Goal: Register for event/course

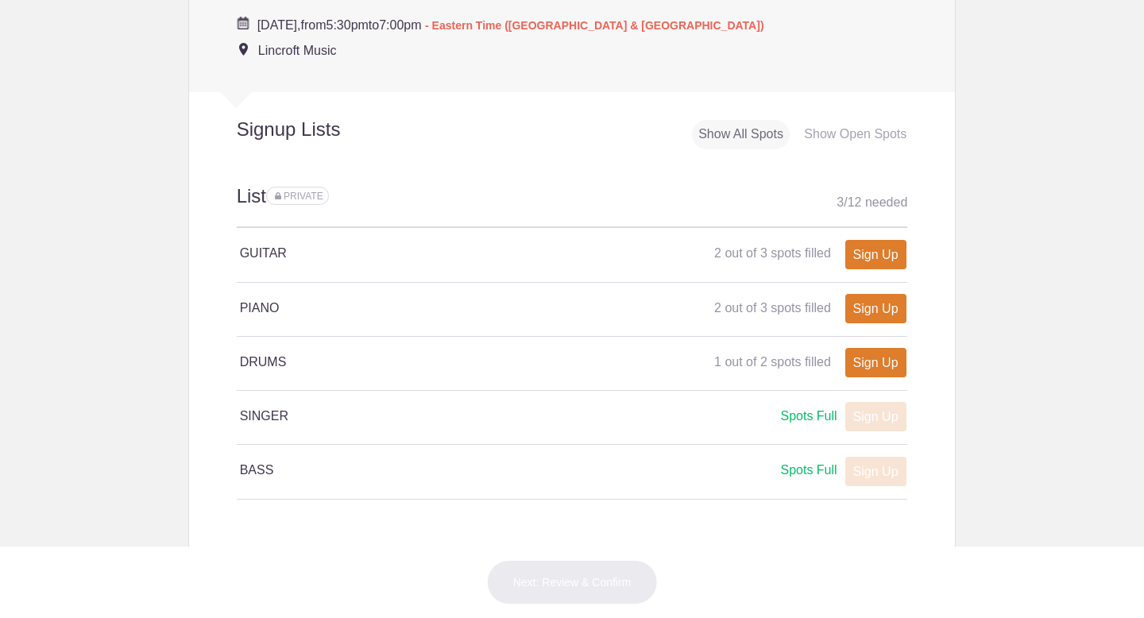
scroll to position [675, 0]
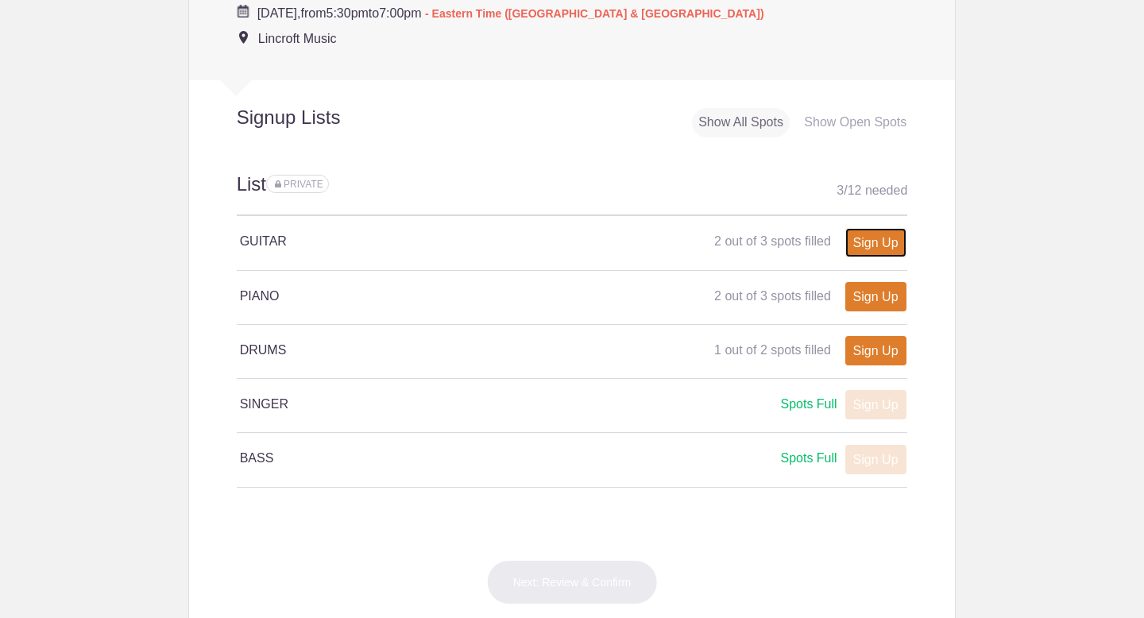
click at [895, 239] on link "Sign Up" at bounding box center [875, 242] width 61 height 29
type input "1"
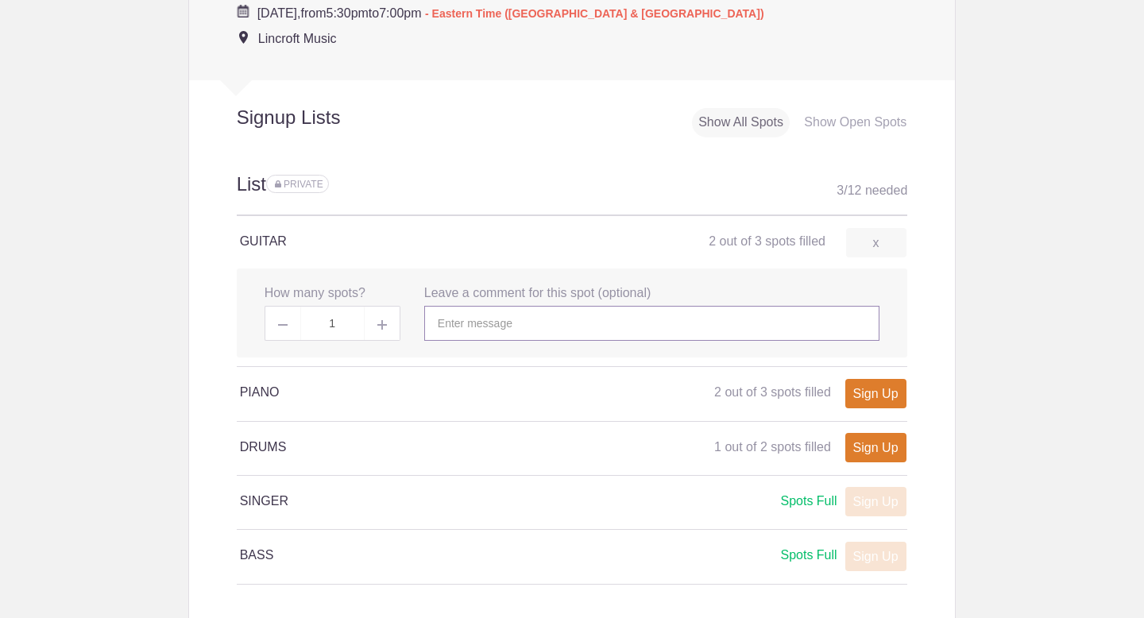
click at [497, 332] on input "text" at bounding box center [651, 323] width 455 height 35
type input "[PERSON_NAME]"
click button "Lincroft Music" at bounding box center [0, 0] width 0 height 0
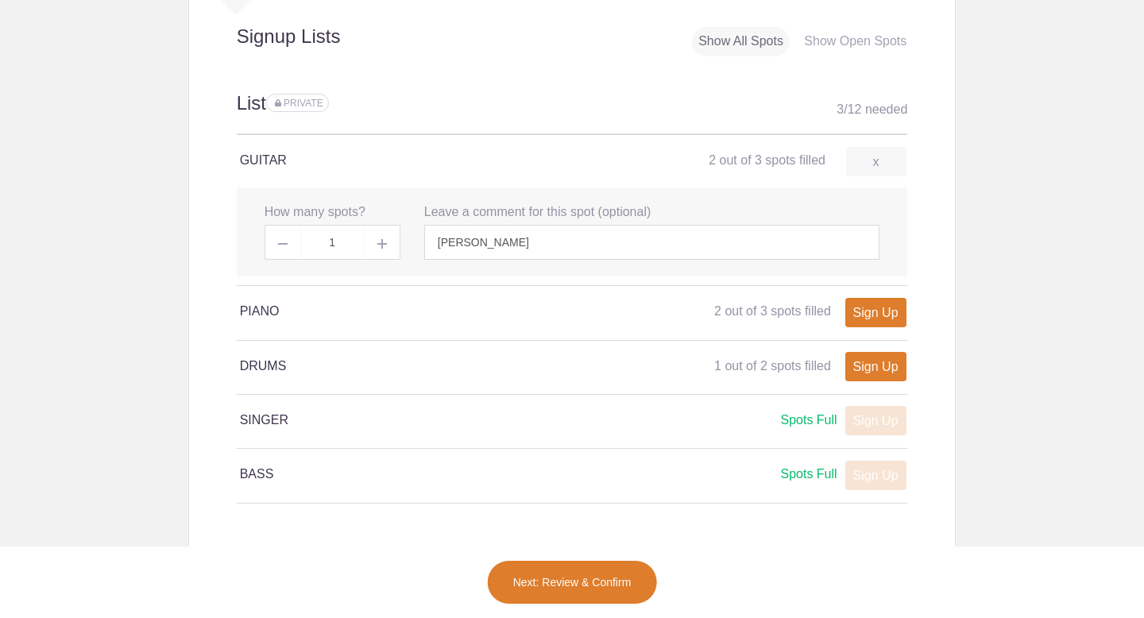
scroll to position [671, 0]
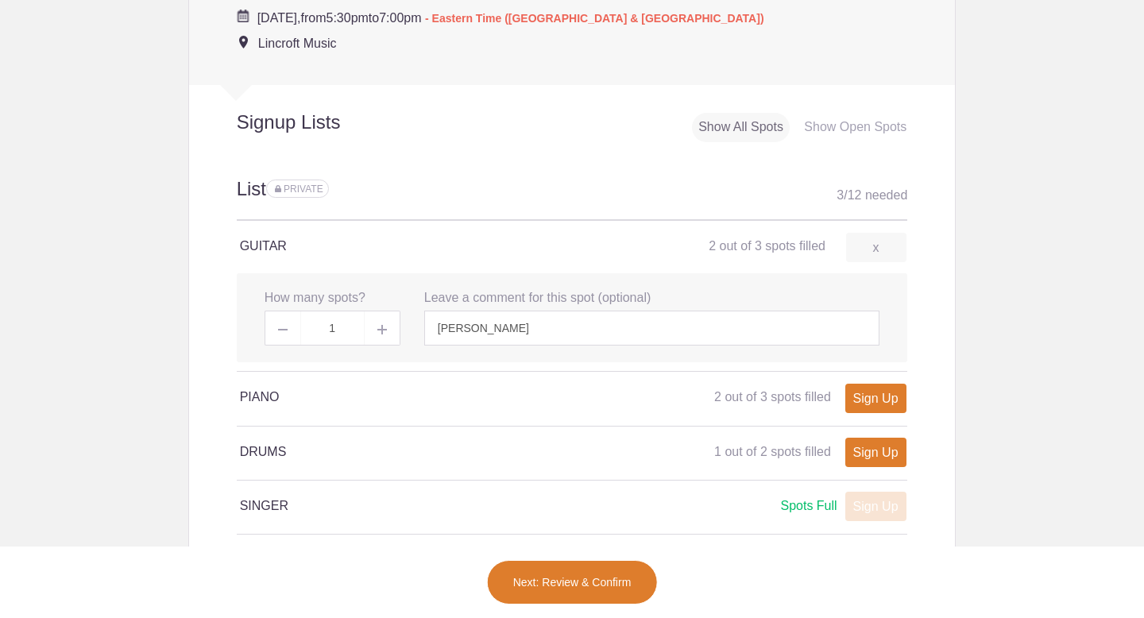
click at [590, 580] on button "Next: Review & Confirm" at bounding box center [572, 582] width 171 height 44
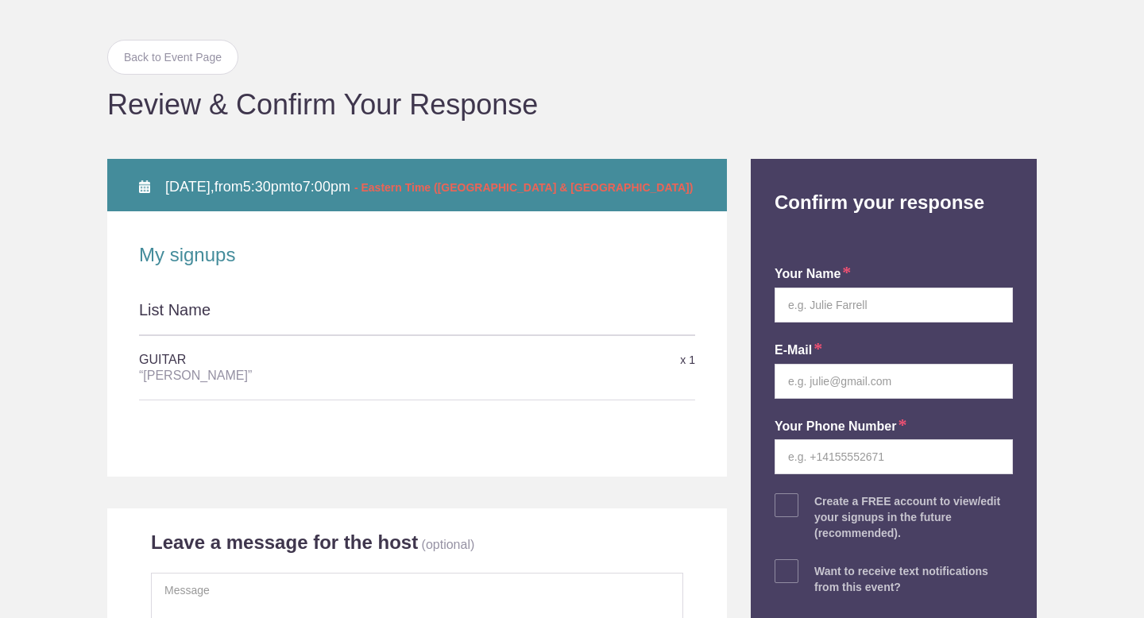
scroll to position [131, 0]
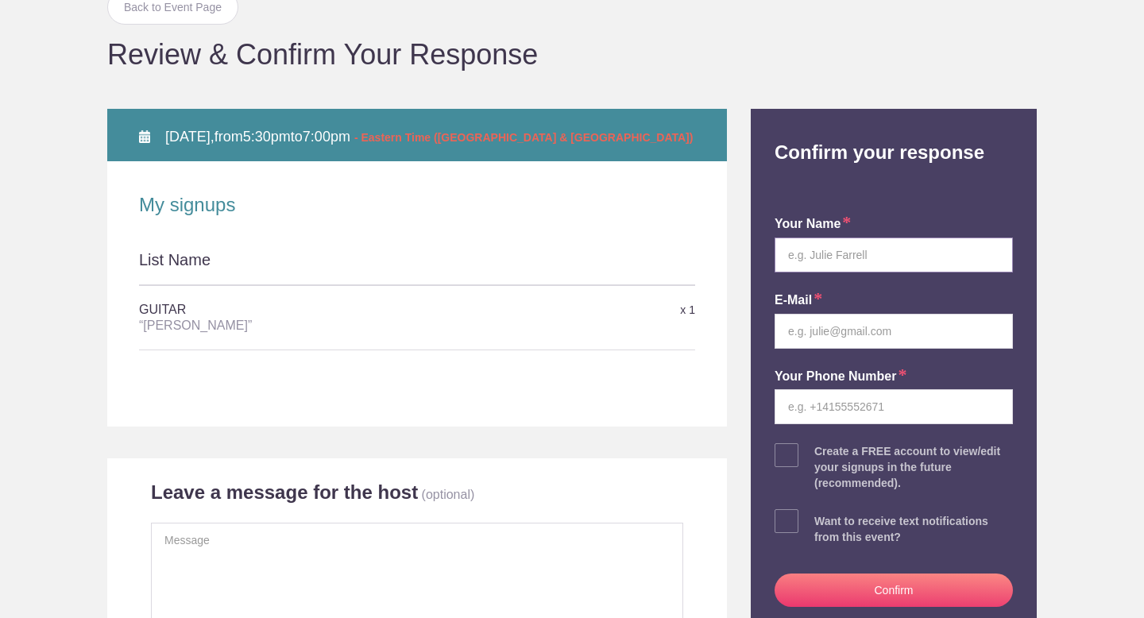
click at [845, 260] on input "text" at bounding box center [894, 255] width 238 height 35
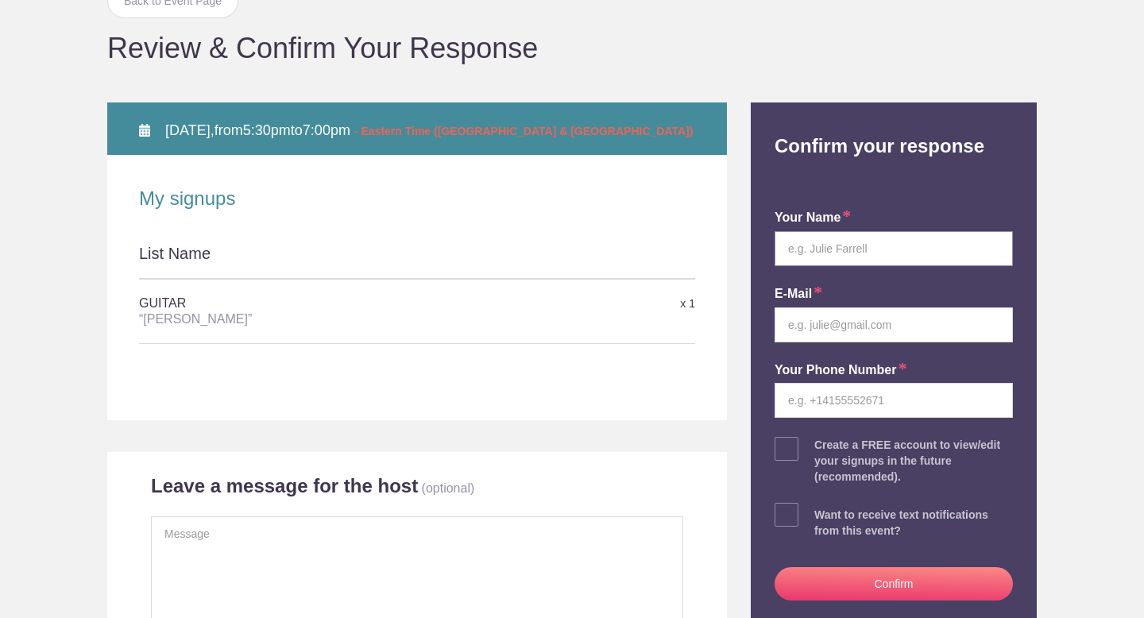
scroll to position [135, 0]
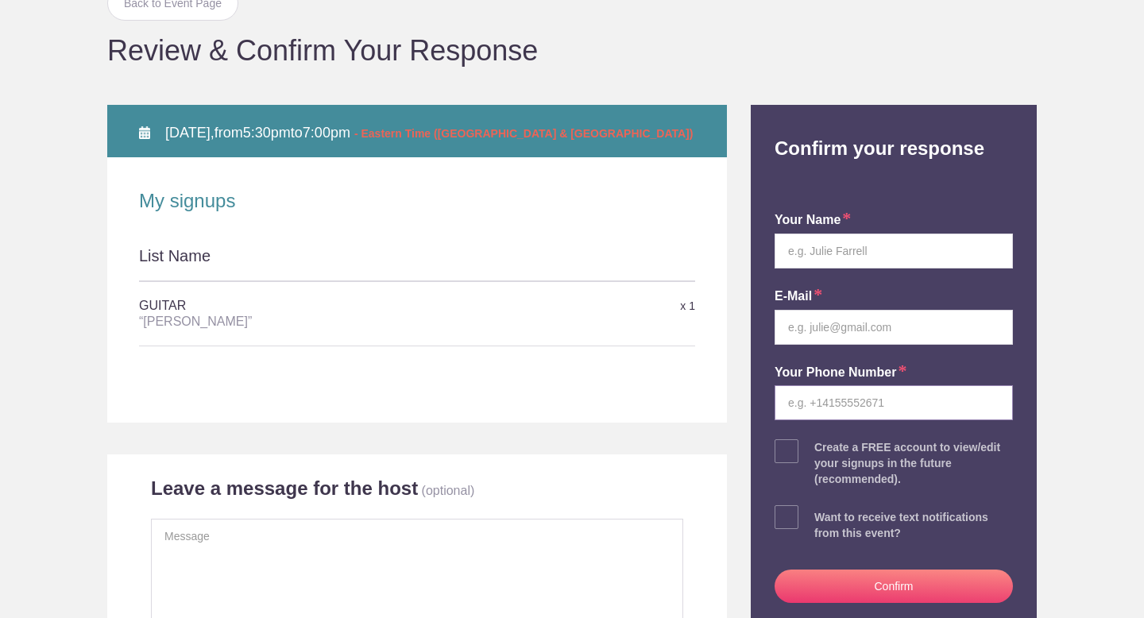
click at [838, 398] on input "tel" at bounding box center [894, 402] width 238 height 35
paste input "[PERSON_NAME]"
type input "[PERSON_NAME]"
click at [856, 327] on input "email" at bounding box center [894, 327] width 238 height 35
paste input "[EMAIL_ADDRESS][DOMAIN_NAME]"
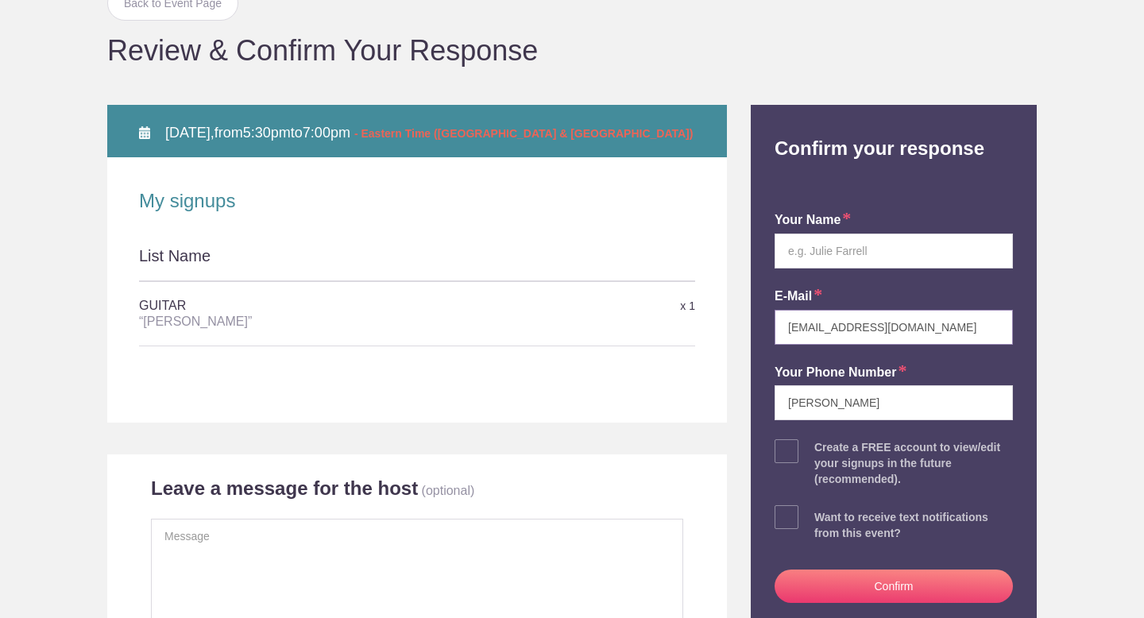
type input "[EMAIL_ADDRESS][DOMAIN_NAME]"
click at [846, 253] on input "text" at bounding box center [894, 251] width 238 height 35
click at [831, 405] on input "[PERSON_NAME]" at bounding box center [894, 402] width 238 height 35
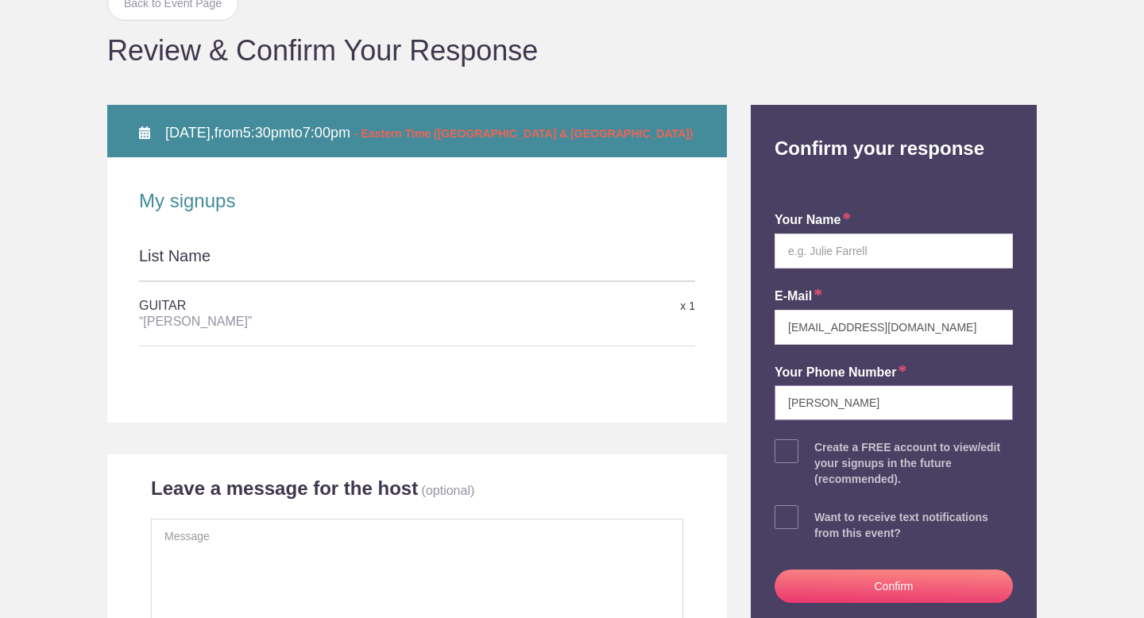
click at [831, 405] on input "[PERSON_NAME]" at bounding box center [894, 402] width 238 height 35
click at [836, 253] on input "text" at bounding box center [894, 251] width 238 height 35
paste input "[PERSON_NAME]"
type input "[PERSON_NAME]"
click at [853, 409] on input "tel" at bounding box center [894, 402] width 238 height 35
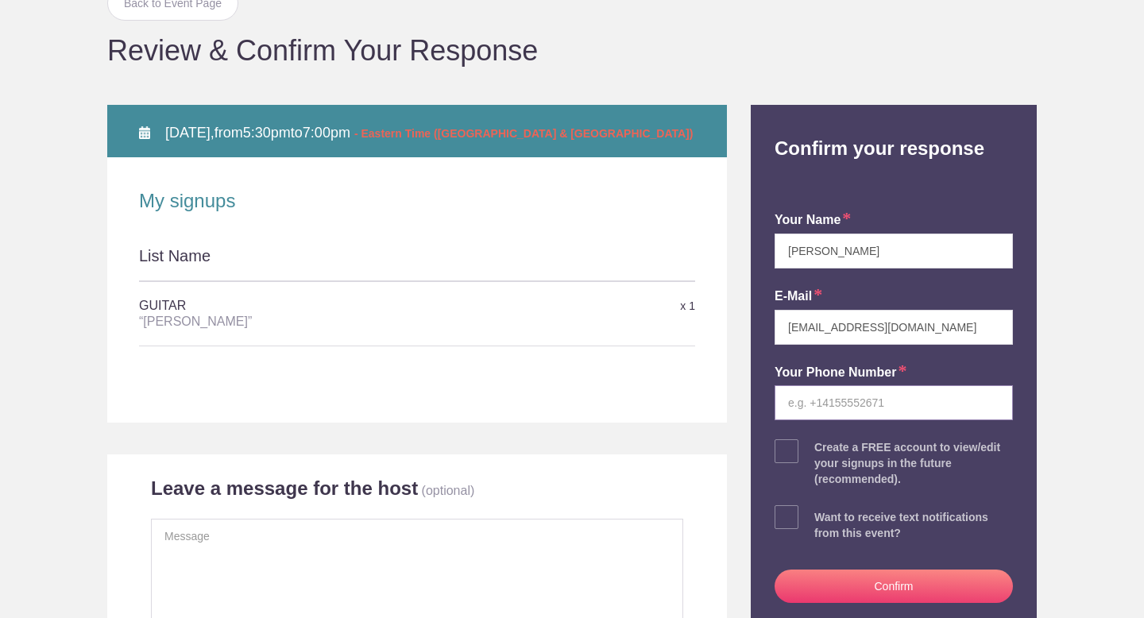
paste input "[PHONE_NUMBER]"
type input "[PHONE_NUMBER]"
click at [832, 579] on button "Confirm" at bounding box center [894, 586] width 238 height 33
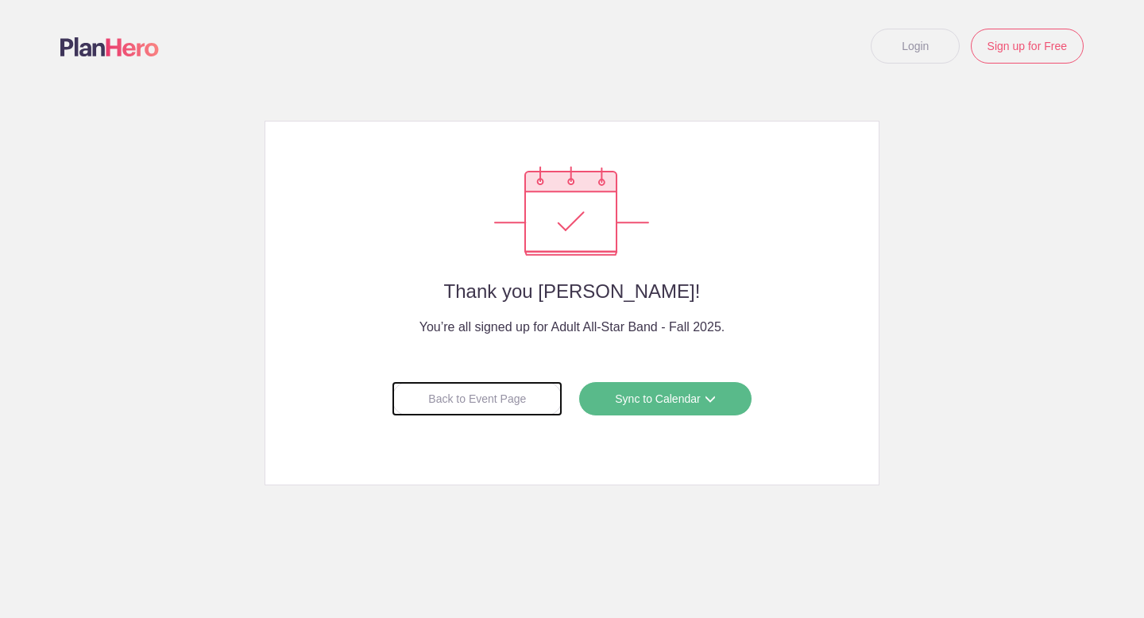
click at [498, 404] on div "Back to Event Page" at bounding box center [477, 398] width 171 height 35
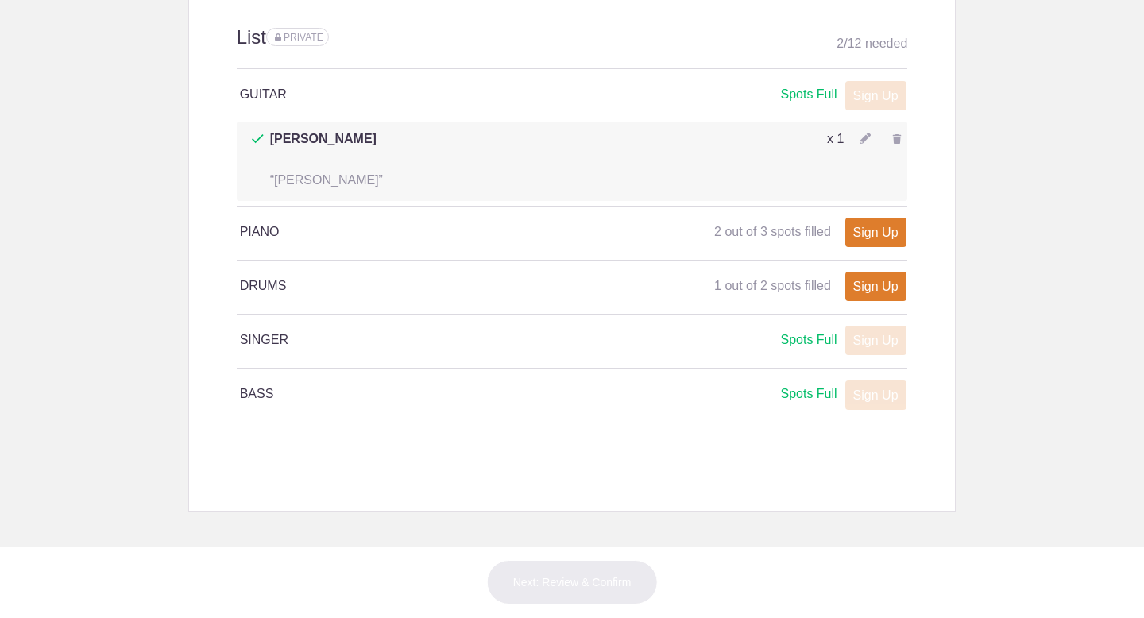
scroll to position [717, 0]
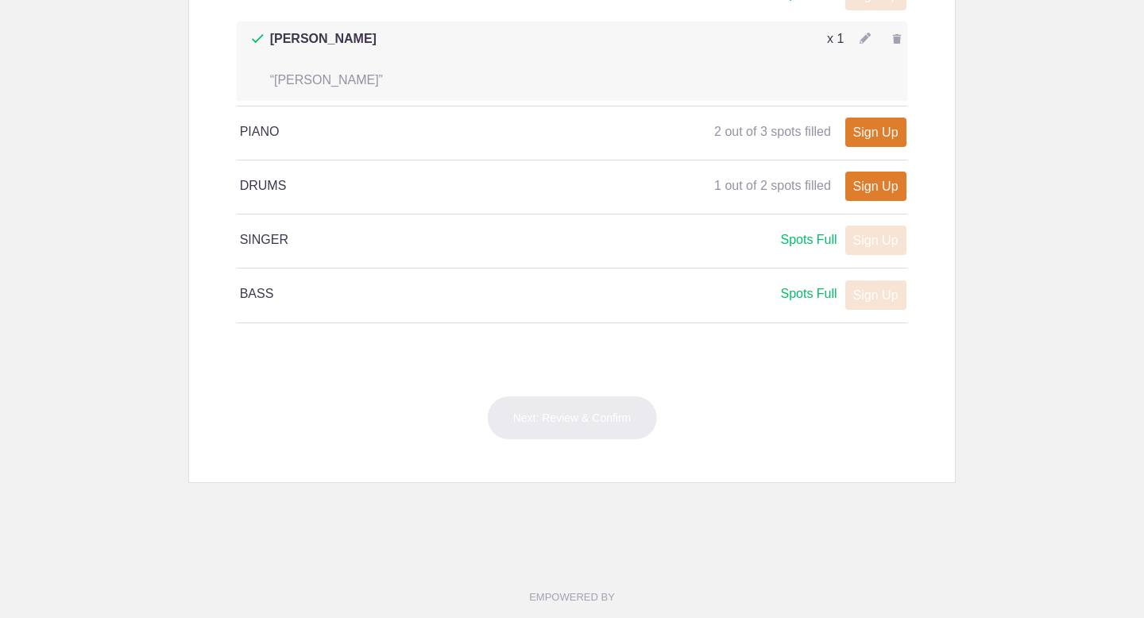
scroll to position [923, 0]
